Goal: Task Accomplishment & Management: Complete application form

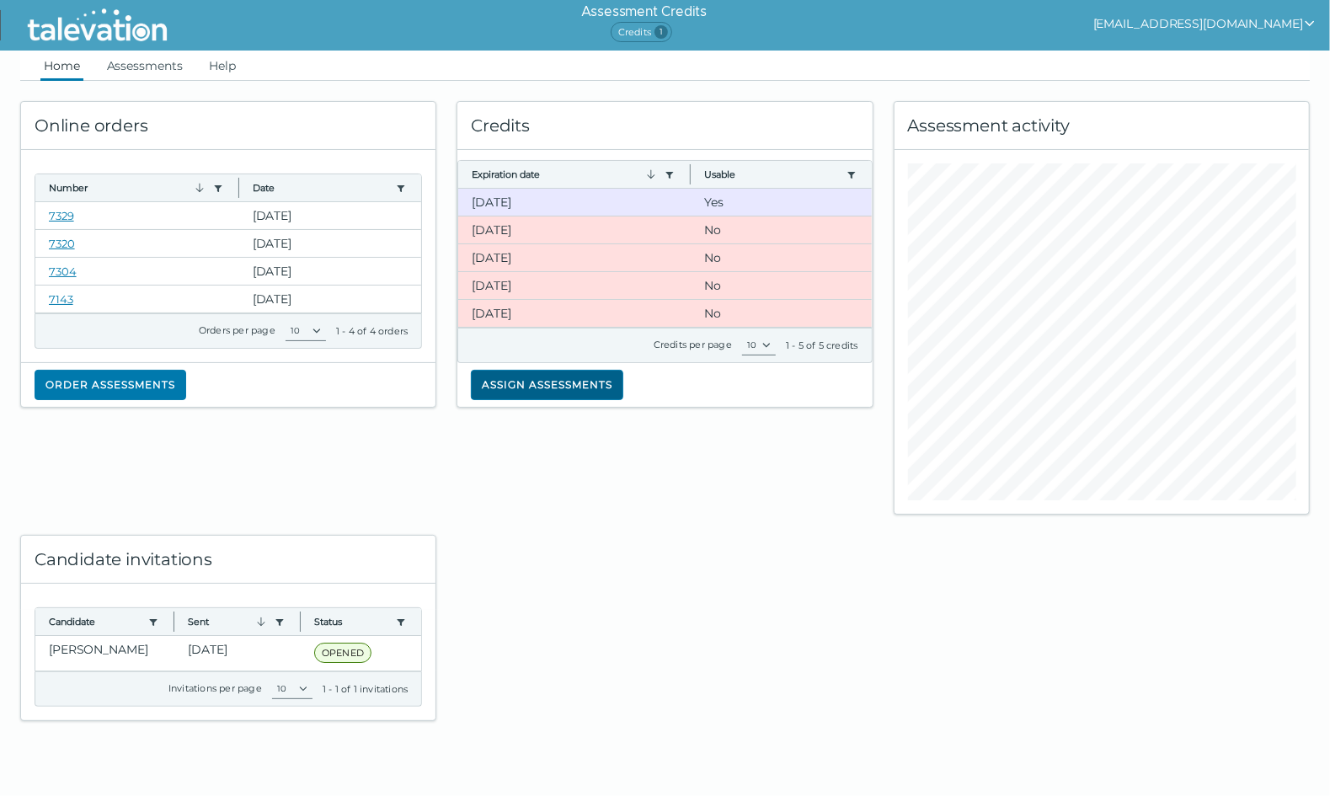
click at [530, 378] on button "Assign assessments" at bounding box center [547, 385] width 152 height 30
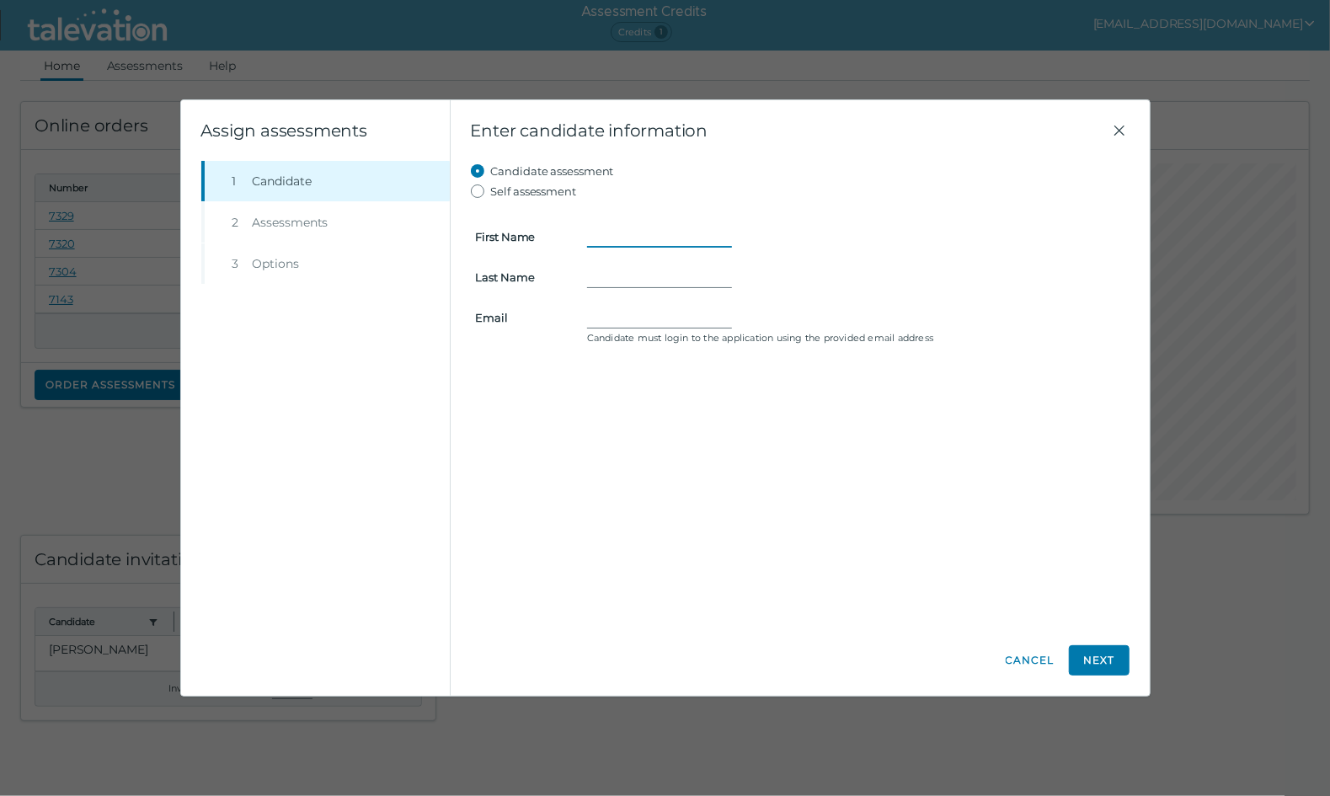
click at [645, 239] on input "First Name" at bounding box center [659, 236] width 145 height 20
type input "Faith"
click at [573, 686] on div "Enter candidate information Candidate assessment Self assessment First Name Fai…" at bounding box center [799, 397] width 699 height 595
click at [638, 287] on form "First Name Faith Last Name Email Candidate must login to the application using …" at bounding box center [800, 275] width 658 height 148
click at [632, 274] on input "Last Name" at bounding box center [659, 277] width 145 height 20
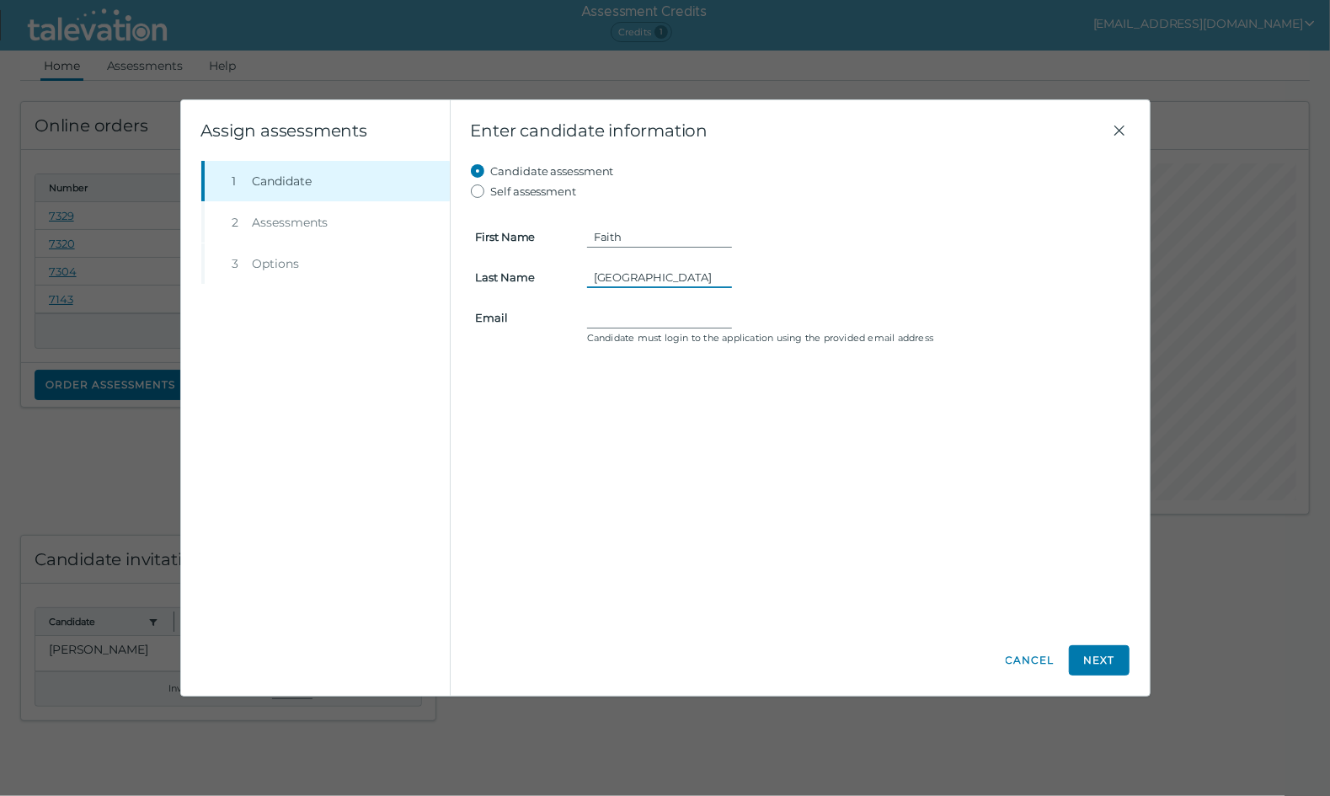
type input "[GEOGRAPHIC_DATA]"
click at [616, 307] on input "Email" at bounding box center [659, 317] width 145 height 20
drag, startPoint x: 616, startPoint y: 307, endPoint x: 593, endPoint y: 317, distance: 24.9
click at [593, 319] on input "Email" at bounding box center [659, 317] width 145 height 20
paste input "[EMAIL_ADDRESS][DOMAIN_NAME]"
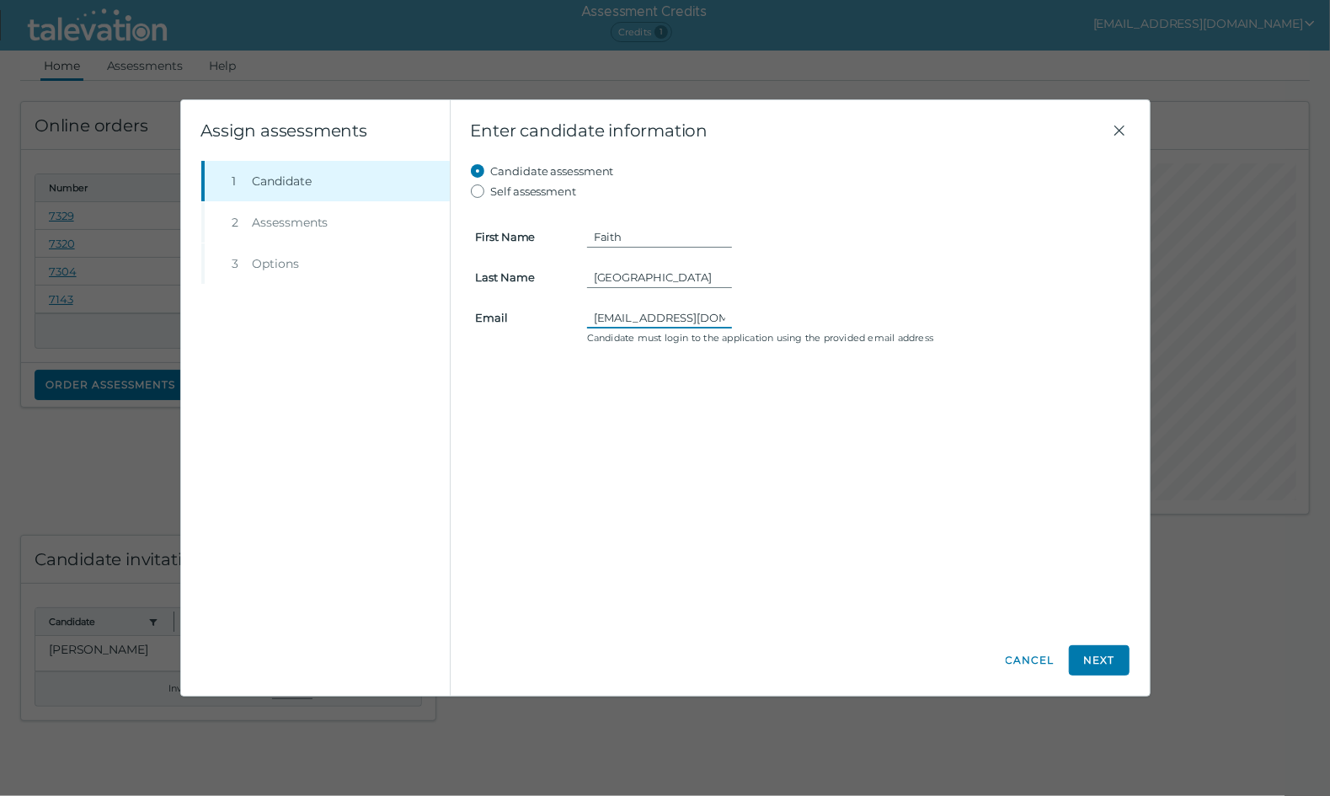
scroll to position [0, 8]
type input "[EMAIL_ADDRESS][DOMAIN_NAME]"
click at [681, 431] on div "Candidate assessment Self assessment First Name Faith Last Name [PERSON_NAME] E…" at bounding box center [800, 393] width 658 height 464
click at [1101, 653] on button "Next" at bounding box center [1099, 660] width 61 height 30
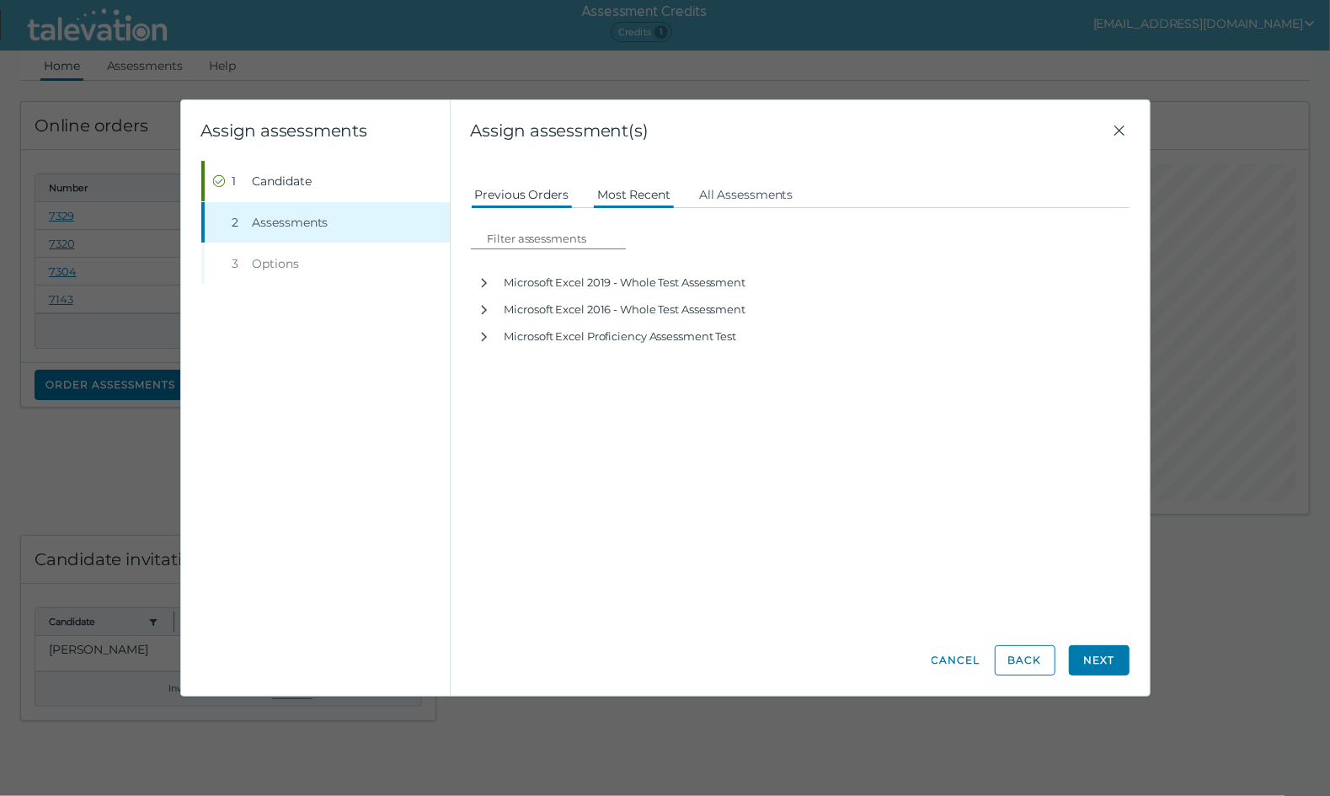
drag, startPoint x: 626, startPoint y: 187, endPoint x: 598, endPoint y: 200, distance: 31.3
click at [598, 200] on button "Most Recent" at bounding box center [634, 194] width 82 height 30
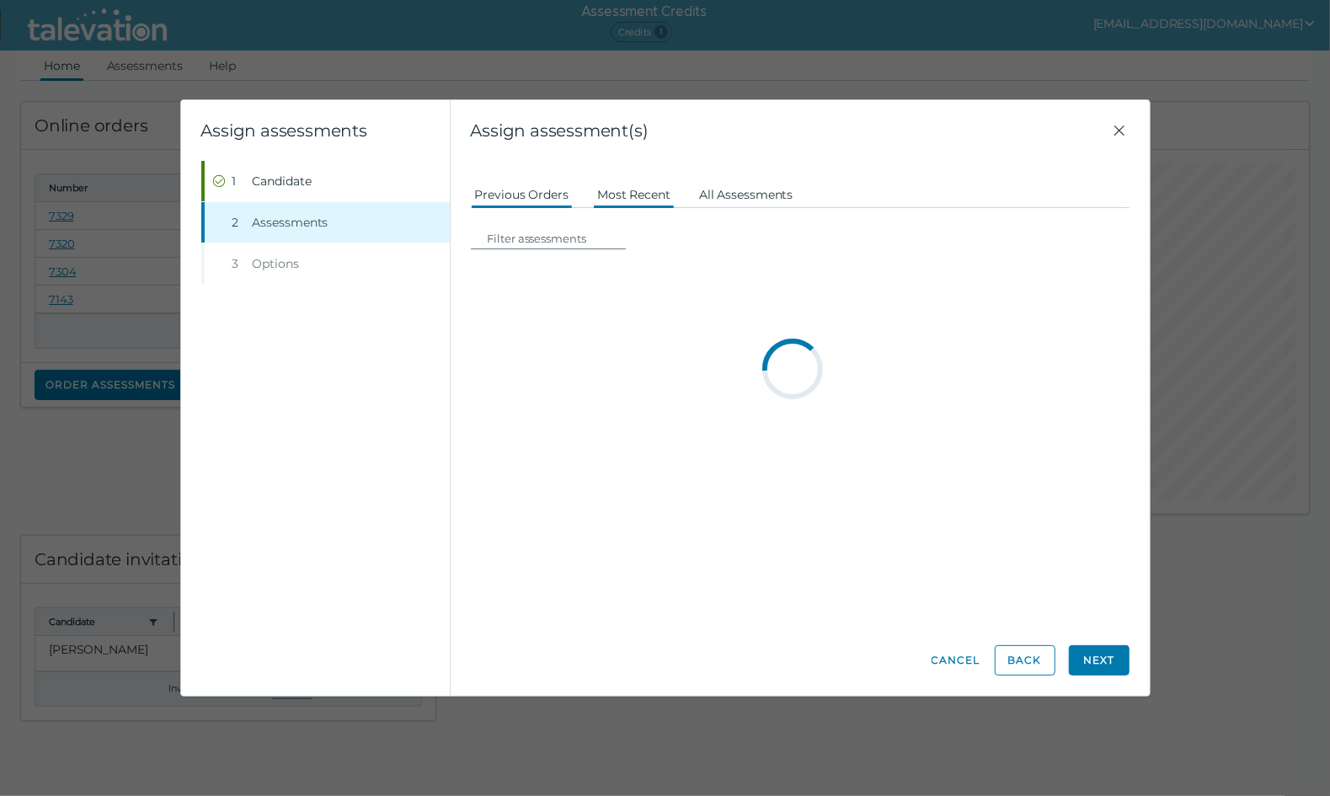
click at [730, 182] on button "All Assessments" at bounding box center [746, 194] width 103 height 30
click at [515, 198] on button "Previous Orders" at bounding box center [522, 194] width 103 height 30
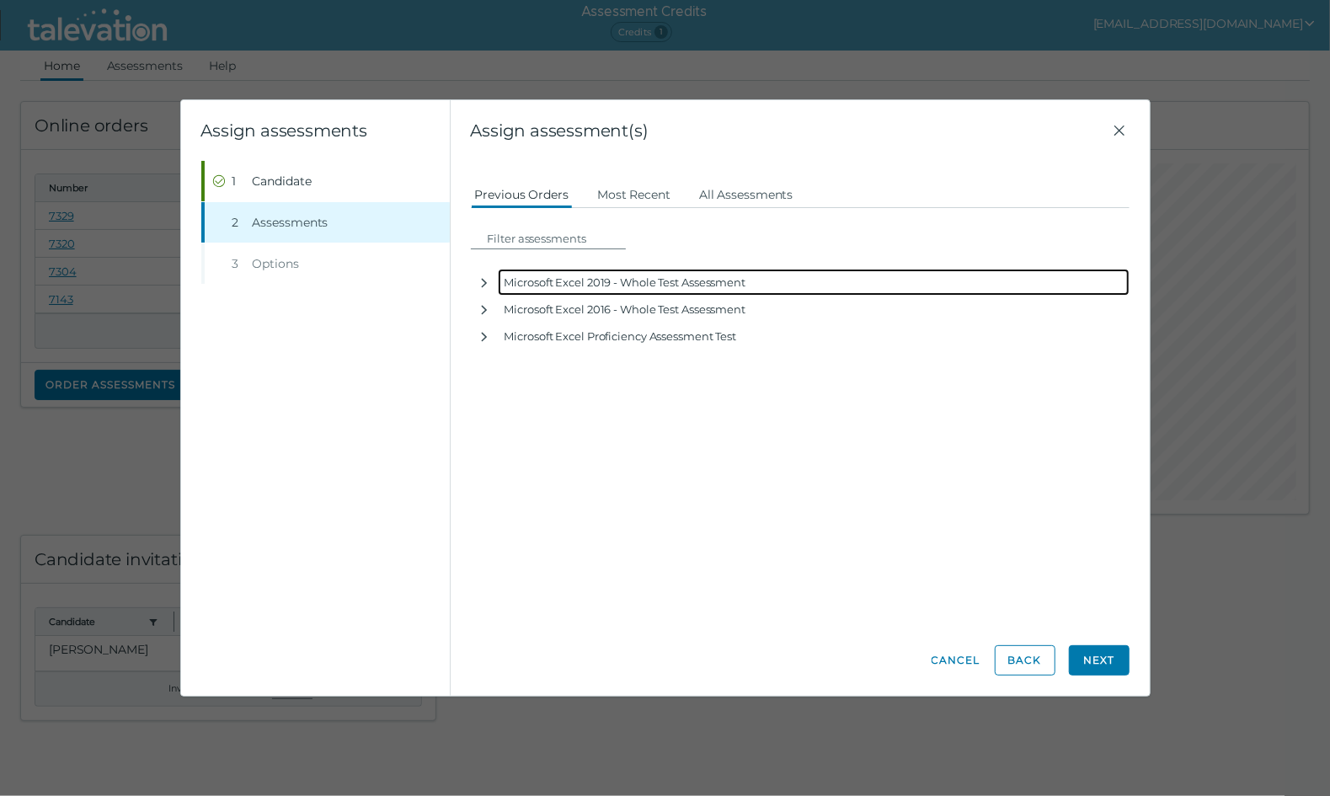
click at [541, 276] on div "Microsoft Excel 2019 - Whole Test Assessment" at bounding box center [814, 282] width 632 height 27
click at [487, 282] on icon "button" at bounding box center [483, 282] width 13 height 13
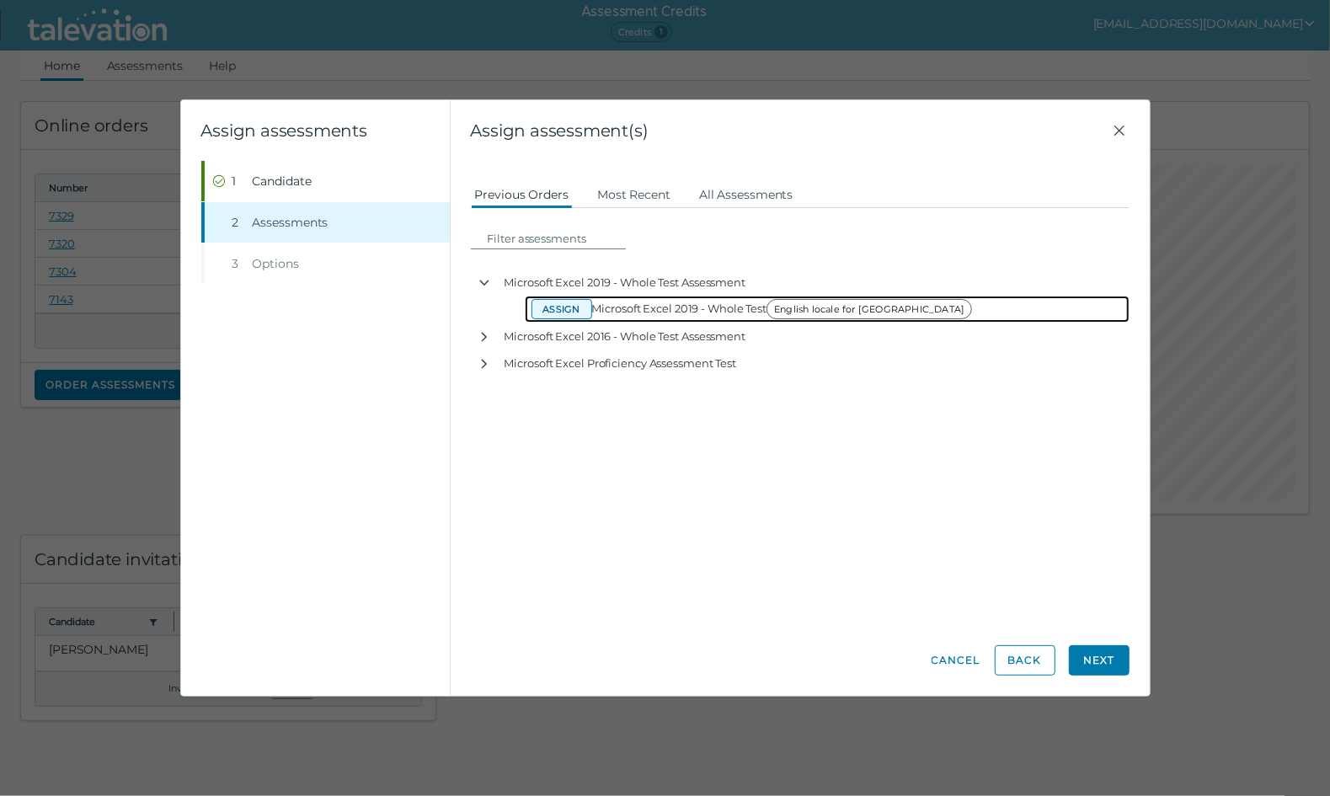
click at [579, 313] on button "Assign" at bounding box center [561, 309] width 61 height 20
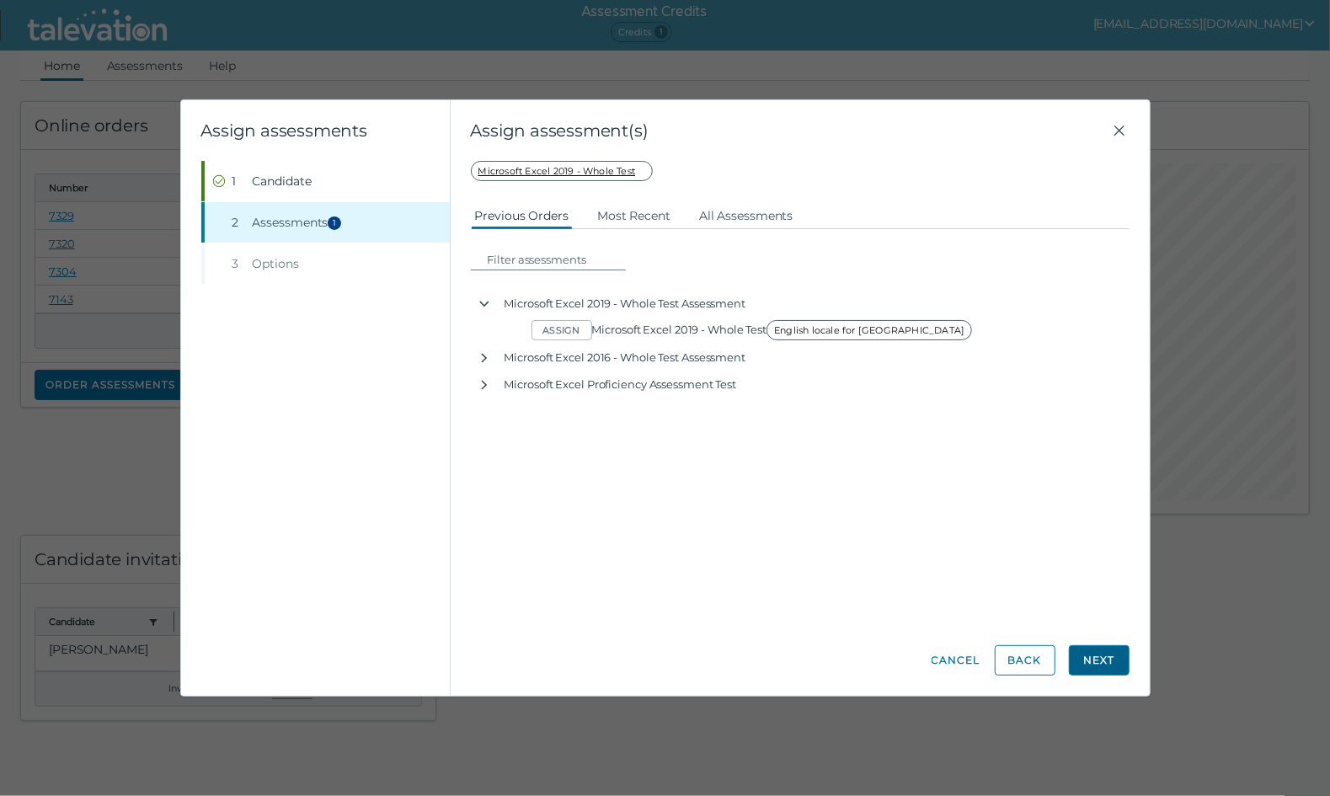
click at [1101, 653] on button "Next" at bounding box center [1099, 660] width 61 height 30
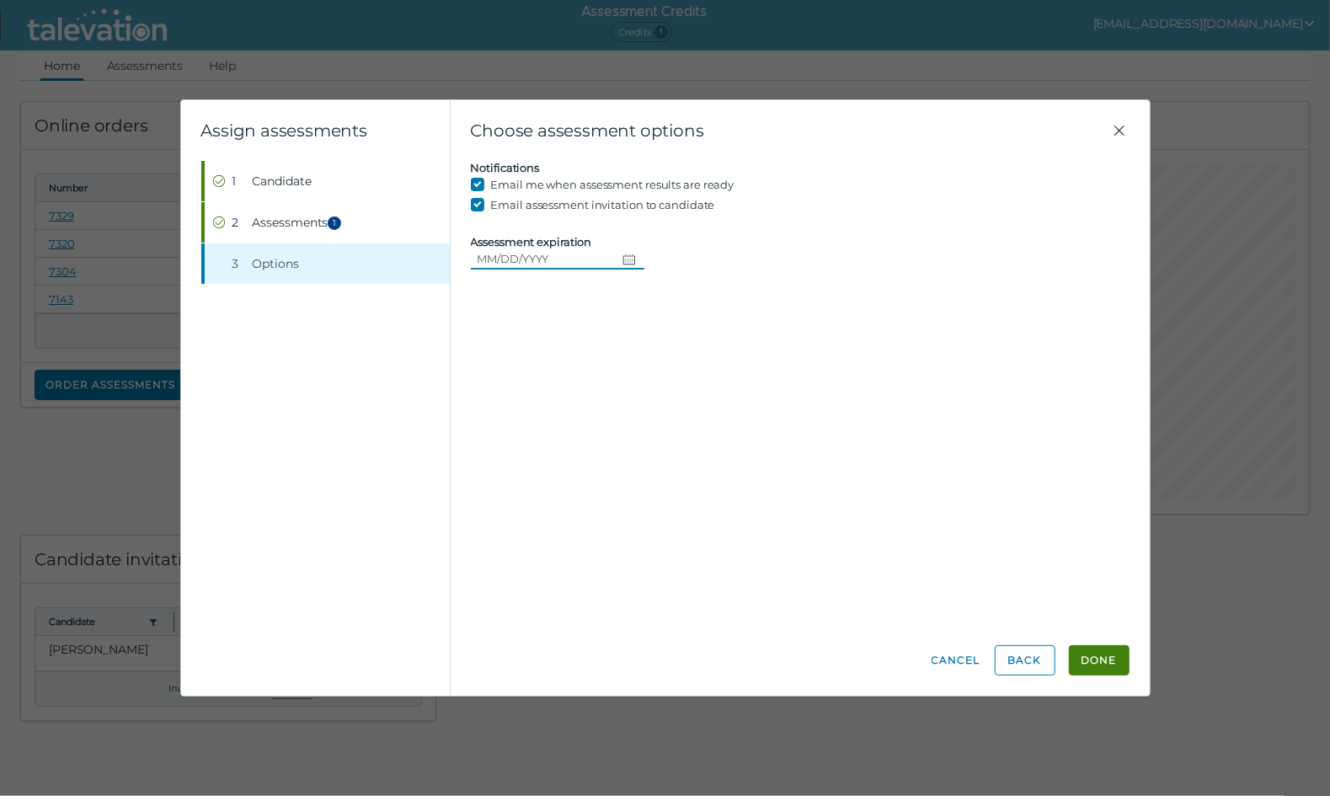
click at [487, 253] on input "Assessment expiration" at bounding box center [543, 258] width 145 height 20
type input "[DATE]"
click at [1102, 662] on button "Done" at bounding box center [1099, 660] width 61 height 30
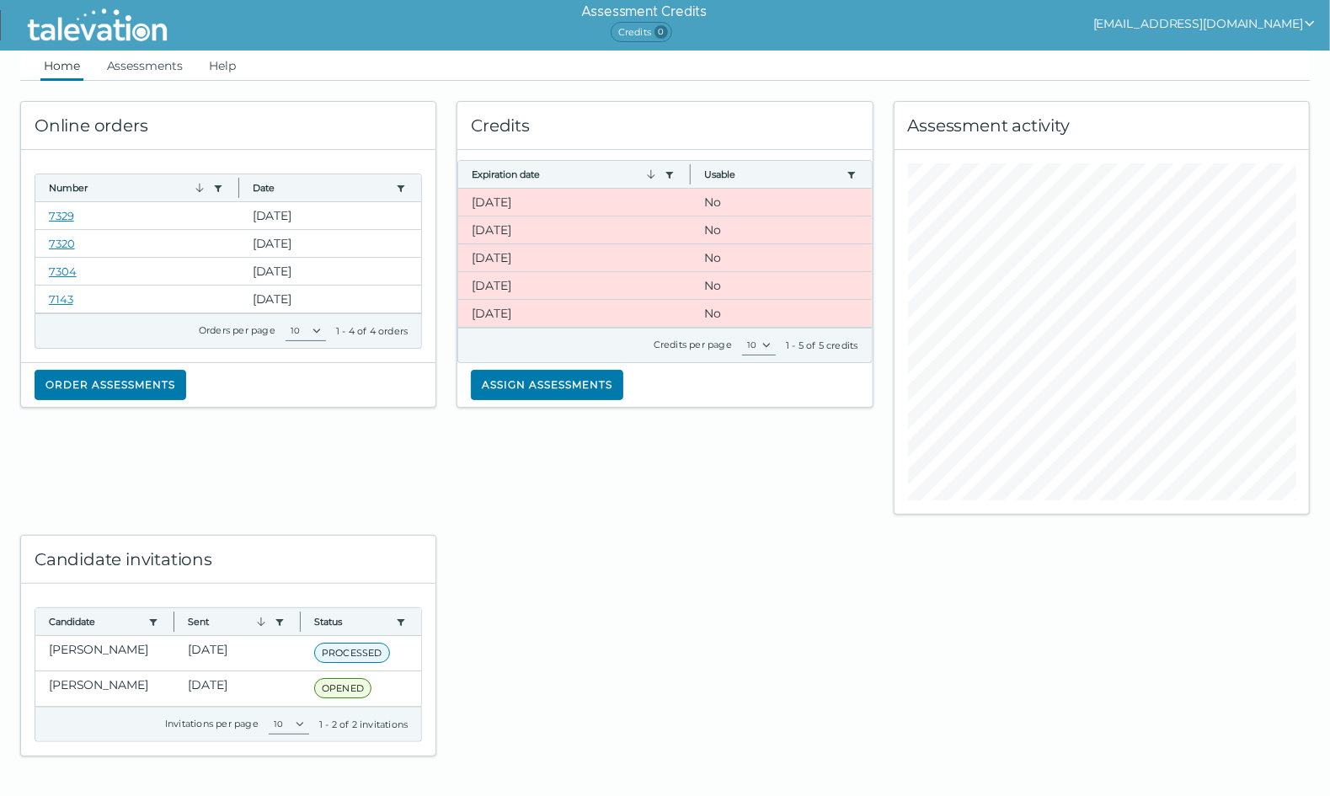
click at [1139, 654] on div "Online orders Number Use left or right key to resize the column Date Use left o…" at bounding box center [664, 418] width 1309 height 675
